Goal: Transaction & Acquisition: Purchase product/service

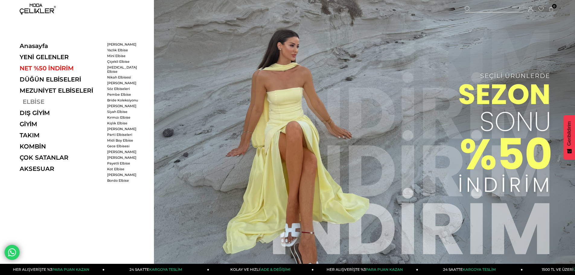
click at [27, 99] on link "ELBİSE" at bounding box center [61, 101] width 83 height 7
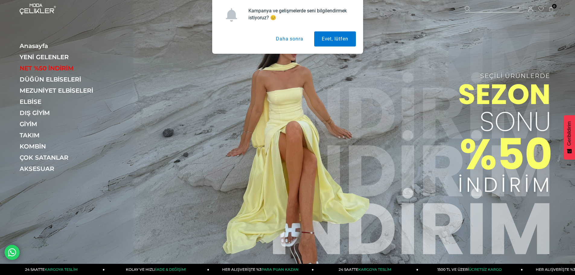
click at [279, 42] on button "Daha sonra" at bounding box center [289, 38] width 42 height 15
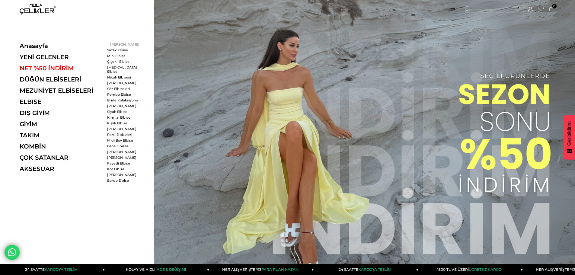
click at [120, 44] on link "[PERSON_NAME]" at bounding box center [124, 44] width 35 height 4
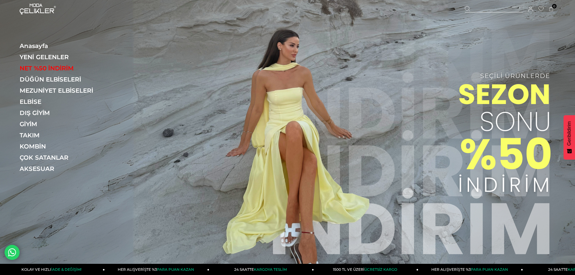
click at [270, 97] on img at bounding box center [287, 134] width 575 height 269
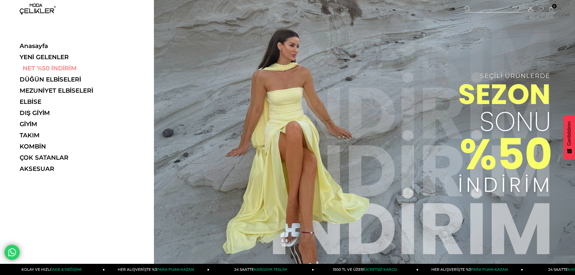
click at [37, 67] on link "NET %50 İNDİRİM" at bounding box center [61, 68] width 83 height 7
click at [40, 59] on link "YENİ GELENLER" at bounding box center [61, 56] width 83 height 7
click at [41, 84] on ul "Anasayfa YENİ GELENLER NET %50 İNDİRİM DÜĞÜN ELBİSELERİ MEZUNİYET ELBİSELERİ EL…" at bounding box center [61, 109] width 83 height 134
click at [68, 78] on link "DÜĞÜN ELBİSELERİ" at bounding box center [61, 79] width 83 height 7
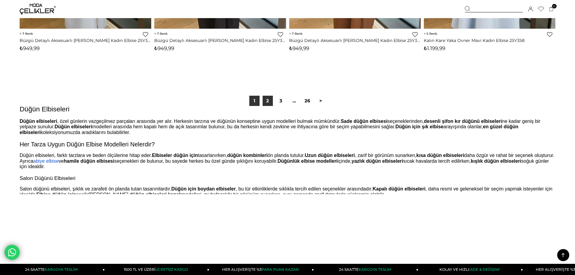
scroll to position [4494, 0]
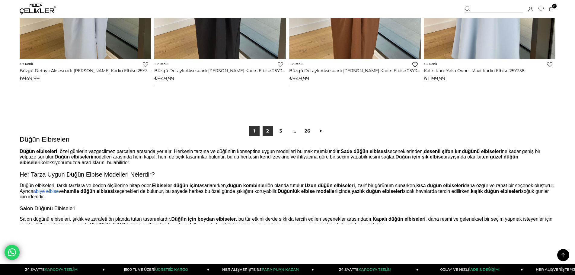
click at [264, 134] on link "2" at bounding box center [267, 131] width 10 height 10
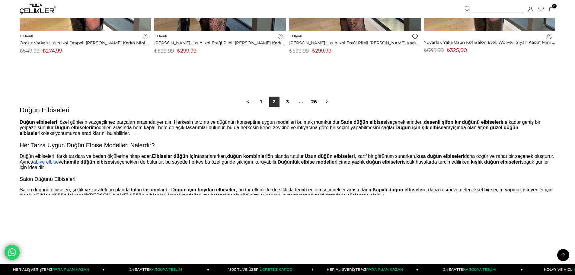
scroll to position [4554, 0]
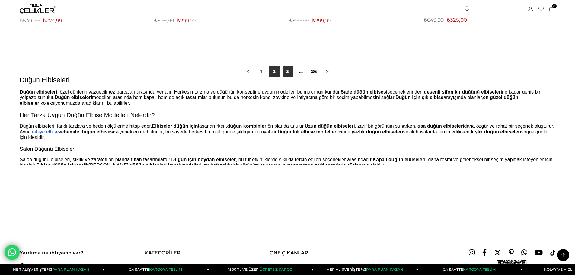
click at [284, 73] on link "3" at bounding box center [287, 71] width 10 height 10
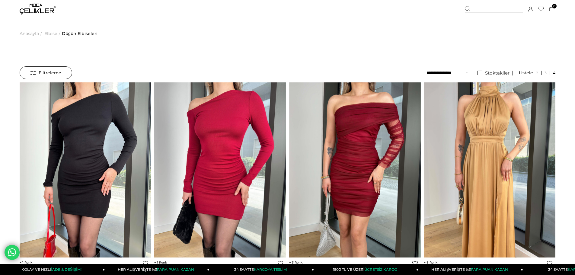
click at [40, 5] on img at bounding box center [38, 9] width 36 height 11
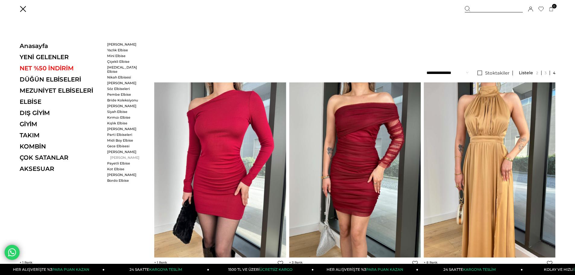
click at [122, 155] on link "[PERSON_NAME]" at bounding box center [124, 157] width 35 height 4
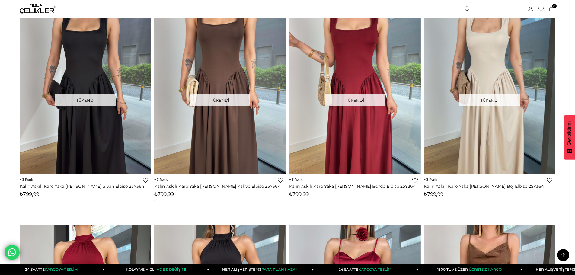
scroll to position [2835, 0]
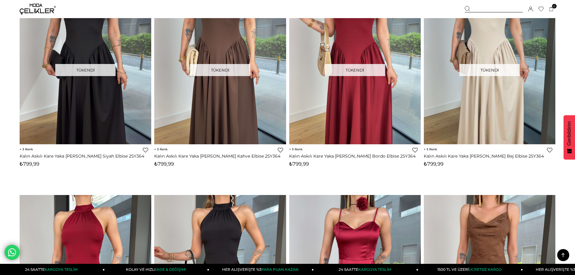
click at [35, 6] on img at bounding box center [38, 9] width 36 height 11
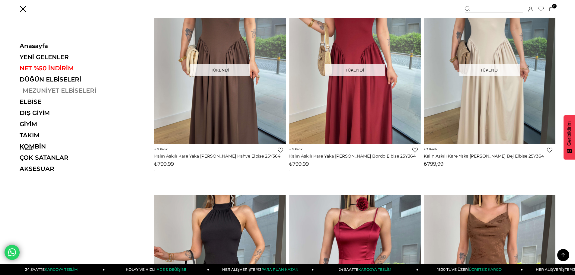
click at [44, 89] on link "MEZUNİYET ELBİSELERİ" at bounding box center [61, 90] width 83 height 7
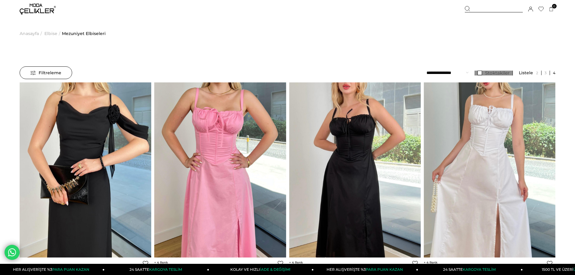
click at [481, 72] on link "Stoktakiler" at bounding box center [493, 73] width 38 height 5
click at [460, 72] on select "**********" at bounding box center [447, 72] width 42 height 13
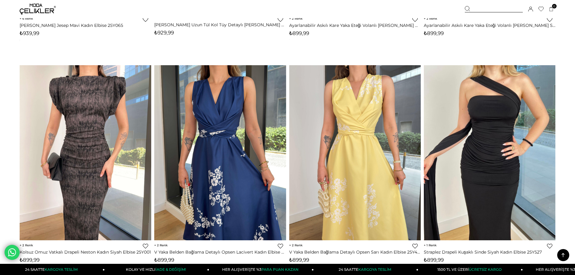
scroll to position [4434, 0]
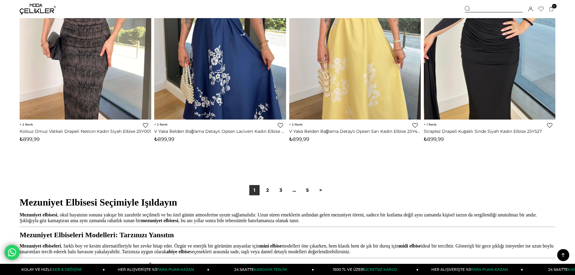
click at [36, 8] on img at bounding box center [38, 9] width 36 height 11
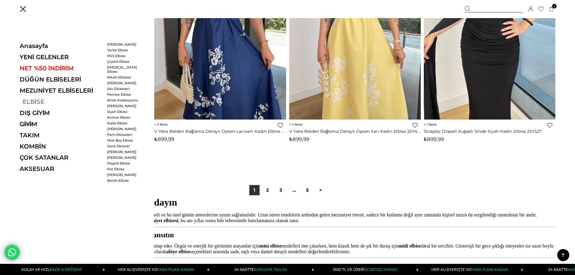
click at [33, 101] on link "ELBİSE" at bounding box center [61, 101] width 83 height 7
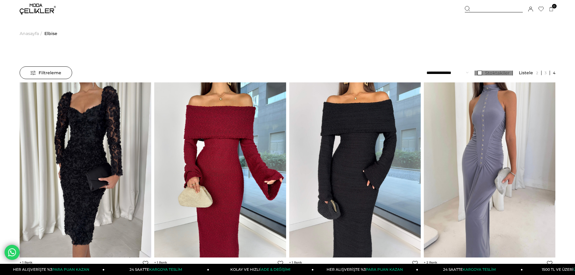
click at [480, 73] on link "Stoktakiler" at bounding box center [493, 73] width 38 height 5
click at [454, 73] on select "**********" at bounding box center [447, 72] width 42 height 13
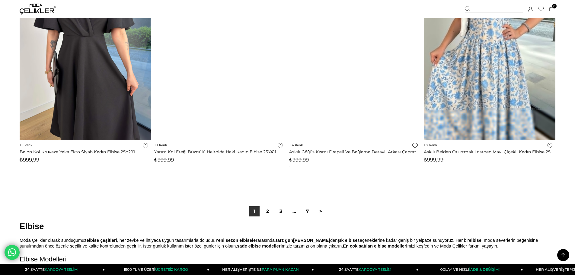
scroll to position [4434, 0]
